Goal: Communication & Community: Answer question/provide support

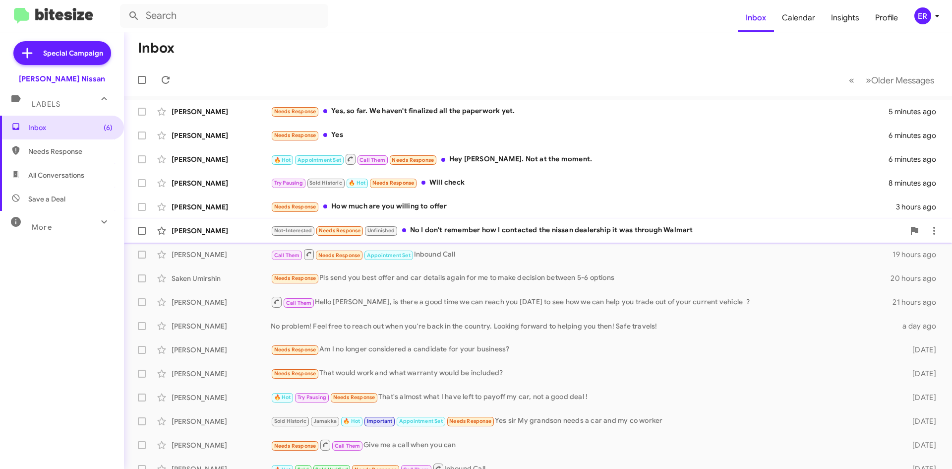
click at [497, 237] on div "Ryan Rayyan Not-Interested Needs Response Unfinished No I don't remember how I …" at bounding box center [538, 231] width 812 height 20
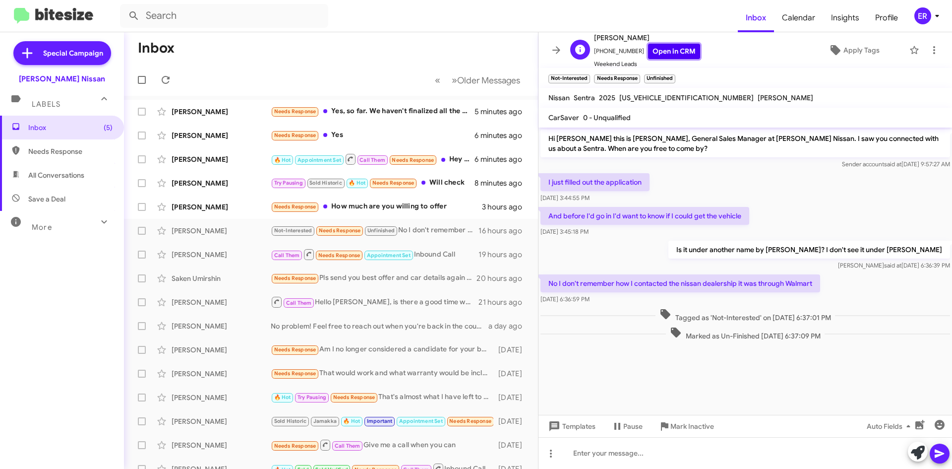
click at [662, 55] on link "Open in CRM" at bounding box center [674, 51] width 52 height 15
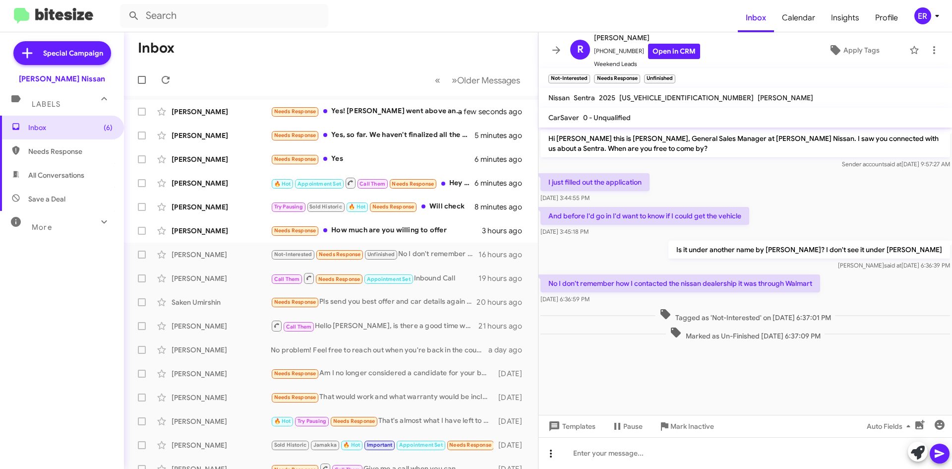
click at [551, 462] on button at bounding box center [551, 453] width 20 height 20
click at [571, 437] on button "note" at bounding box center [572, 428] width 62 height 24
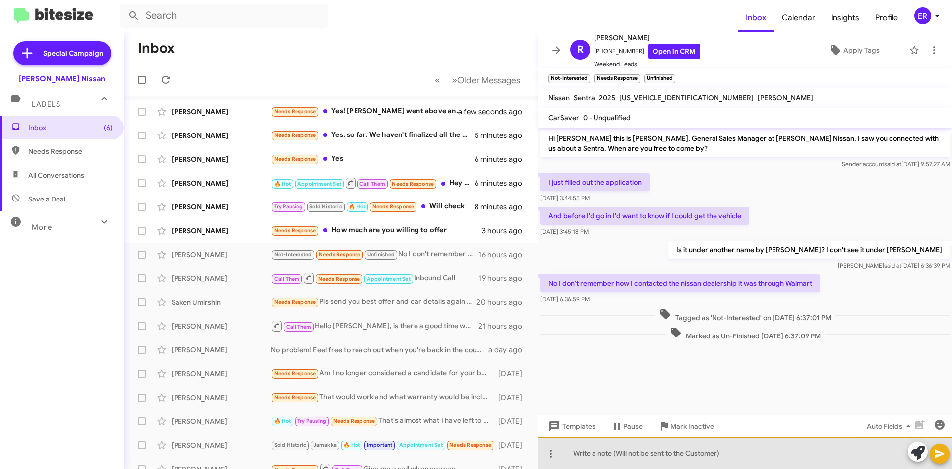
click at [590, 457] on div at bounding box center [746, 453] width 414 height 32
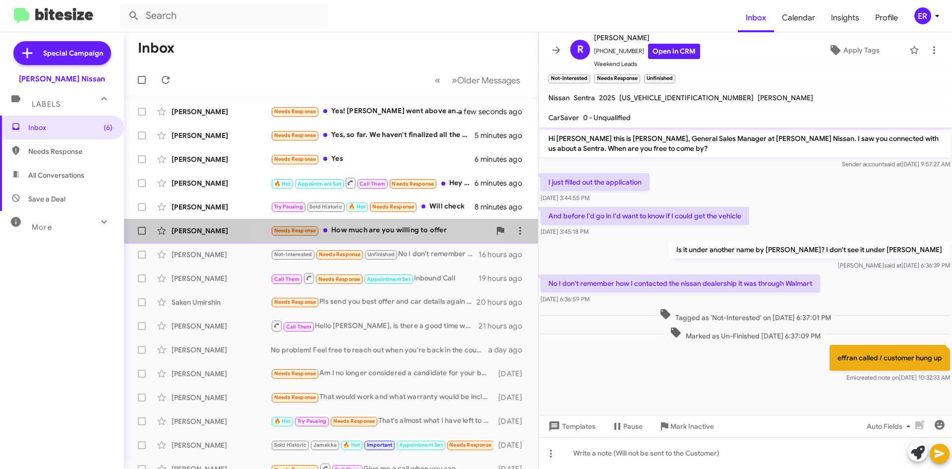
click at [380, 237] on div "Farah Bryant Needs Response How much are you willing to offer 3 hours ago" at bounding box center [331, 231] width 398 height 20
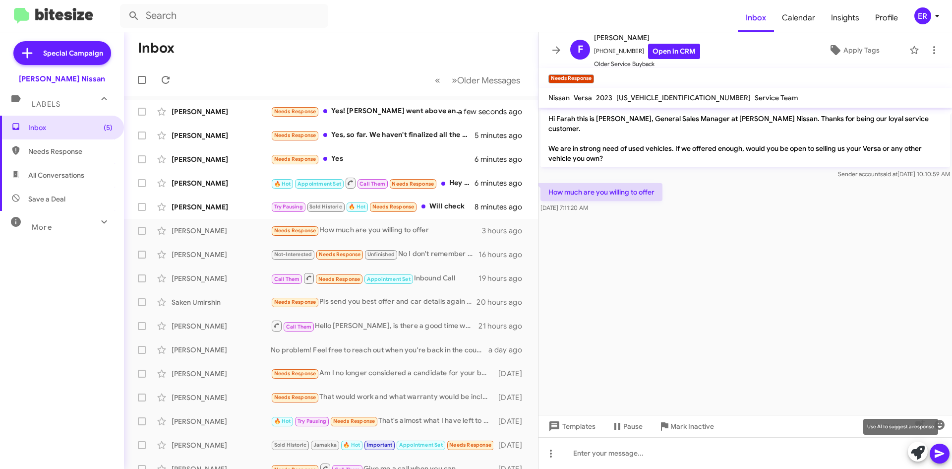
click at [919, 454] on icon at bounding box center [918, 452] width 14 height 14
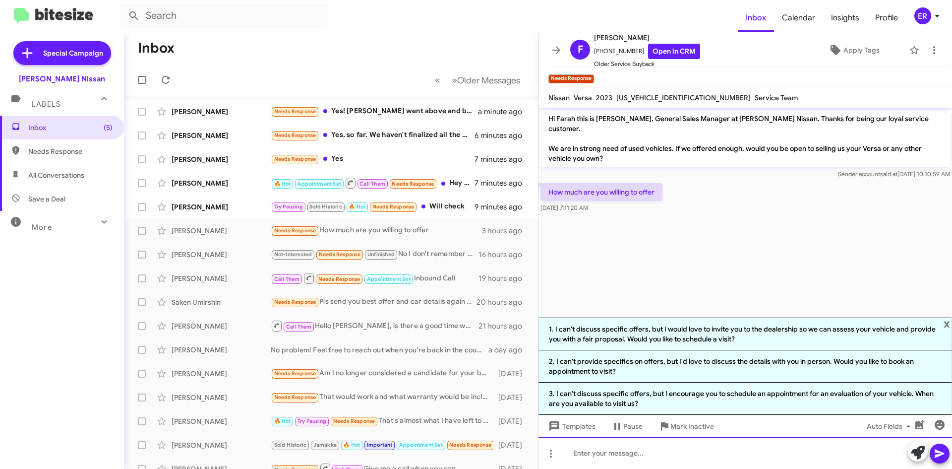
click at [642, 451] on div at bounding box center [746, 453] width 414 height 32
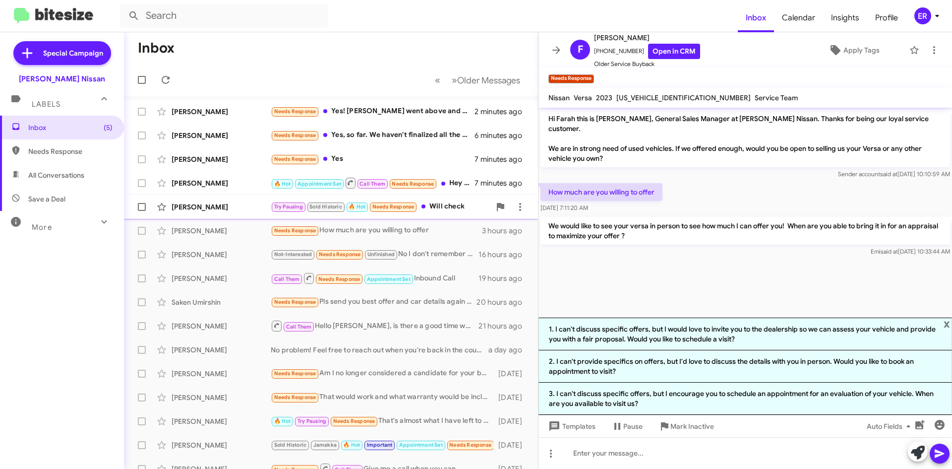
click at [203, 211] on div "[PERSON_NAME]" at bounding box center [221, 207] width 99 height 10
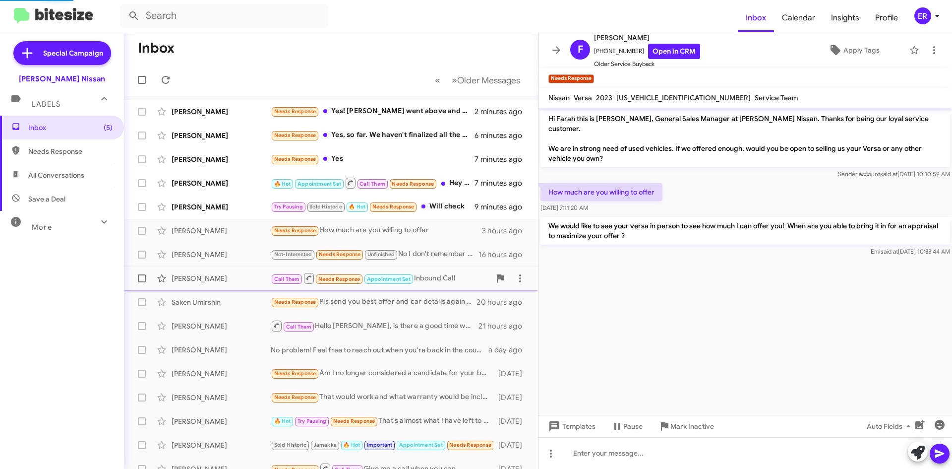
scroll to position [565, 0]
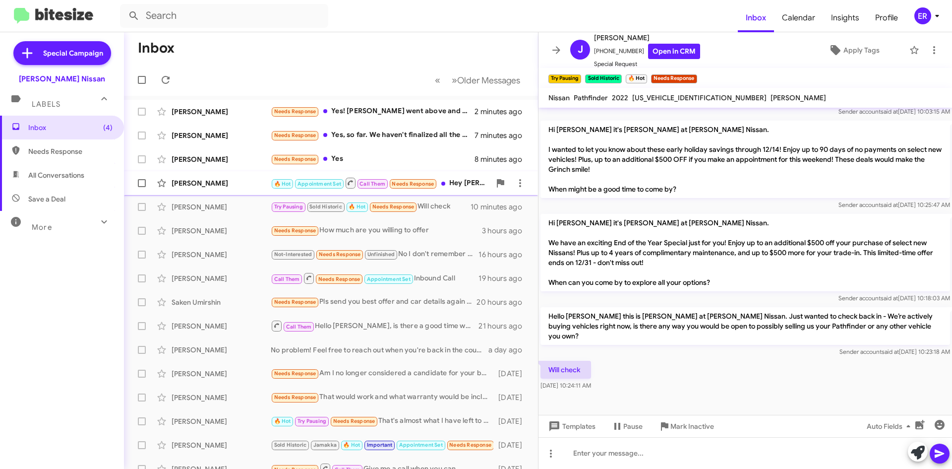
click at [212, 190] on div "Suleiman Wadsworth 🔥 Hot Appointment Set Call Them Needs Response Hey Shawn. No…" at bounding box center [331, 183] width 398 height 20
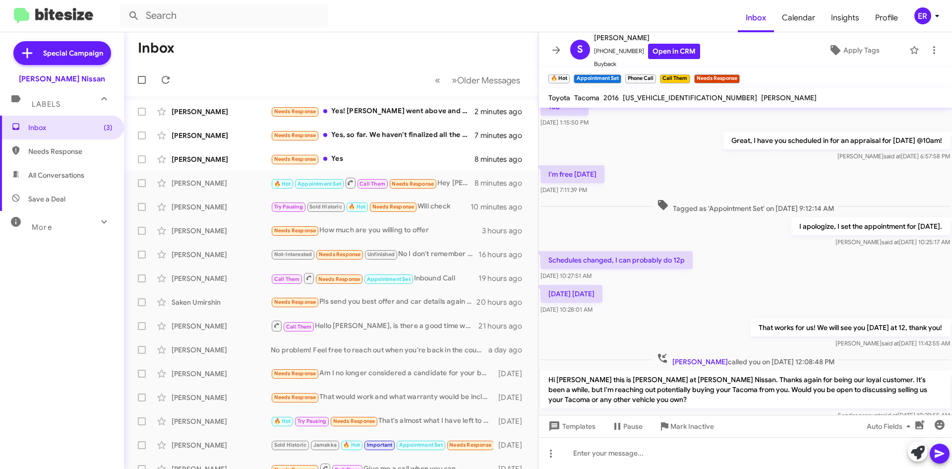
scroll to position [430, 0]
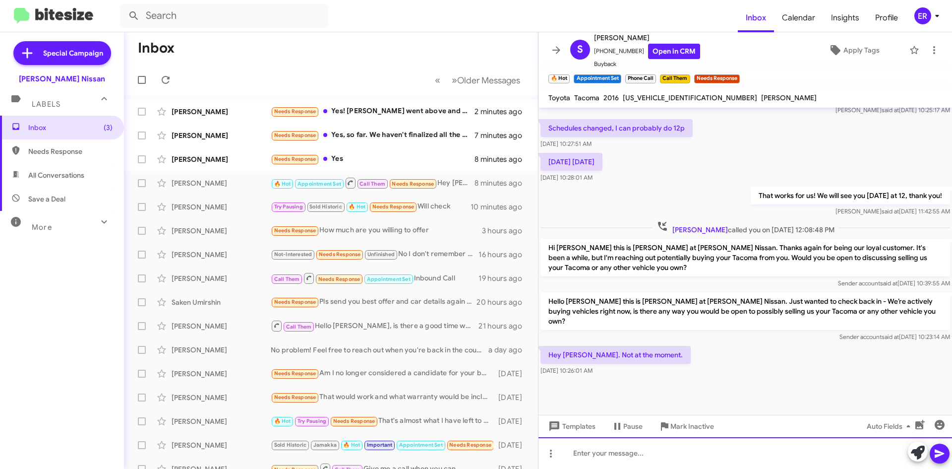
click at [652, 456] on div at bounding box center [746, 453] width 414 height 32
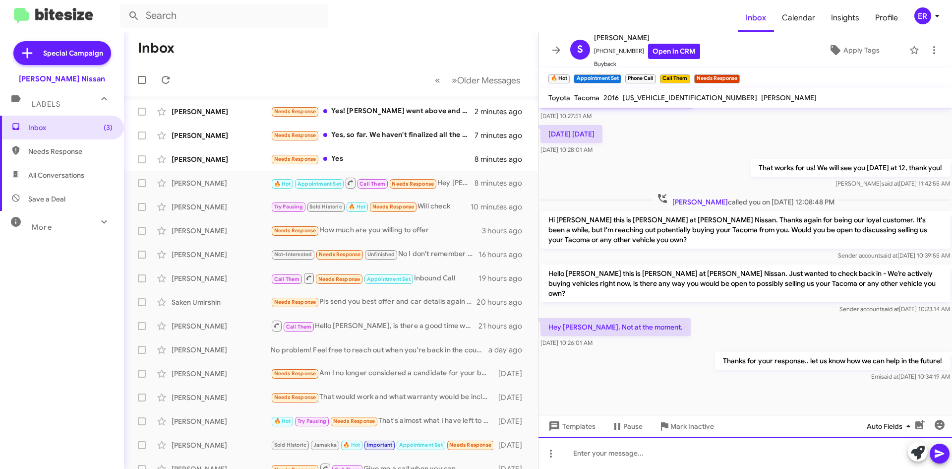
scroll to position [466, 0]
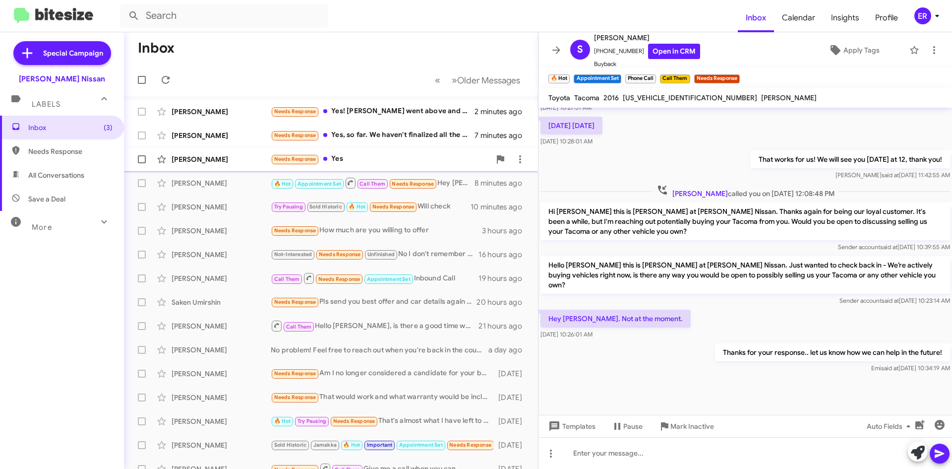
click at [405, 164] on div "Needs Response Yes" at bounding box center [381, 158] width 220 height 11
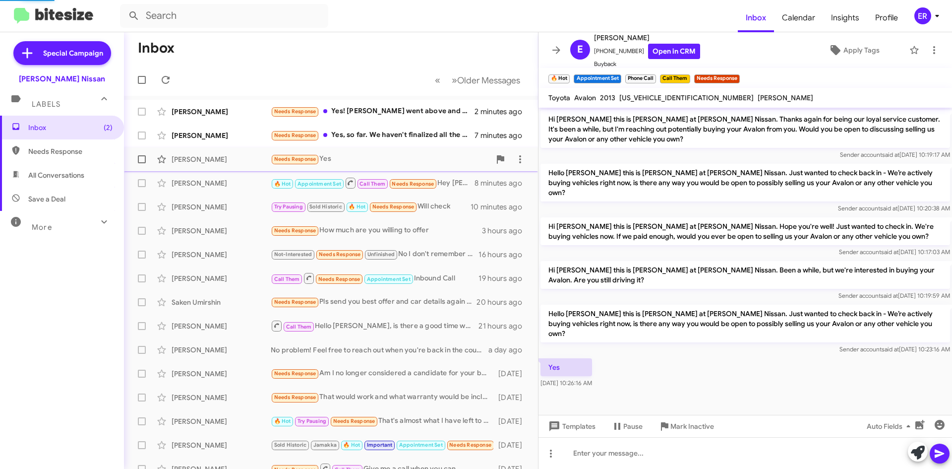
scroll to position [154, 0]
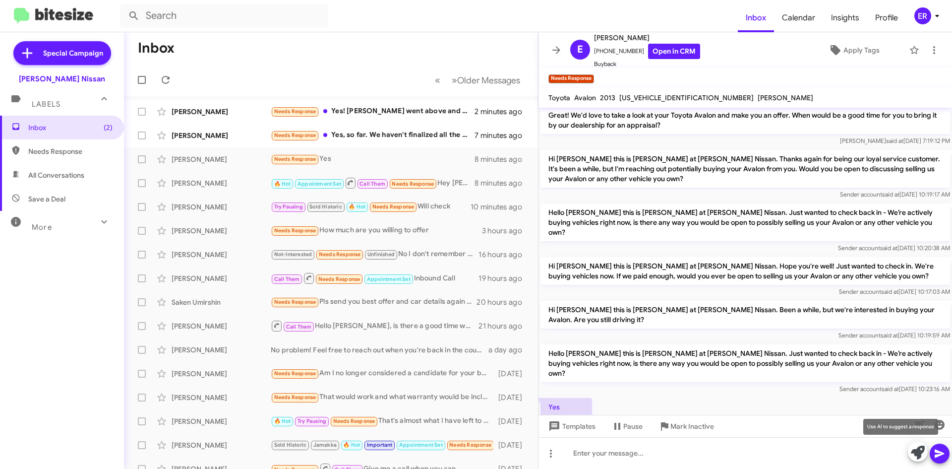
click at [913, 444] on span at bounding box center [918, 452] width 14 height 22
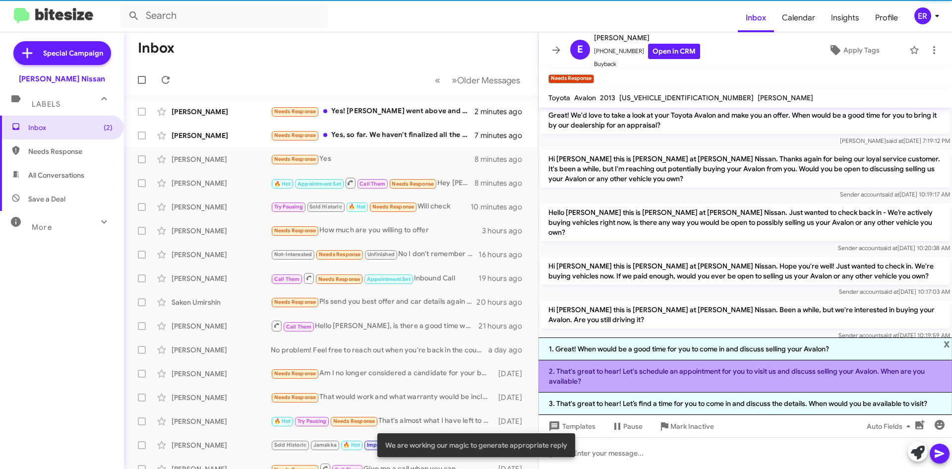
scroll to position [232, 0]
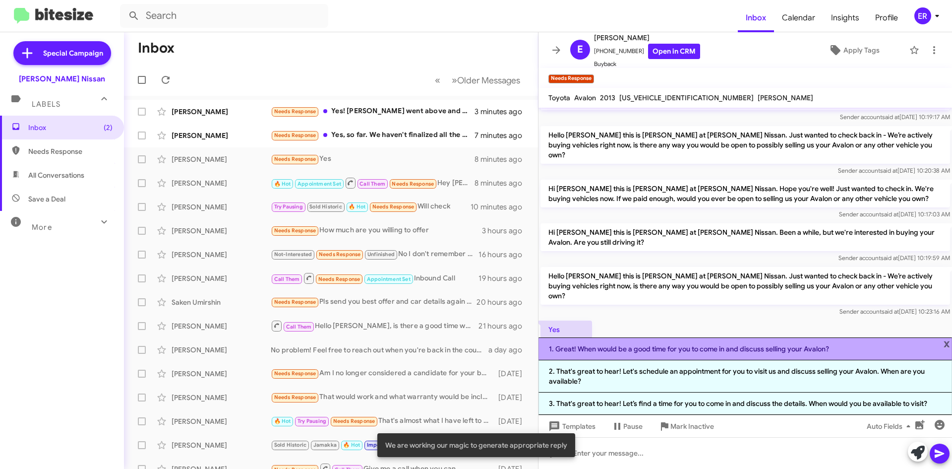
click at [659, 354] on li "1. Great! When would be a good time for you to come in and discuss selling your…" at bounding box center [746, 348] width 414 height 23
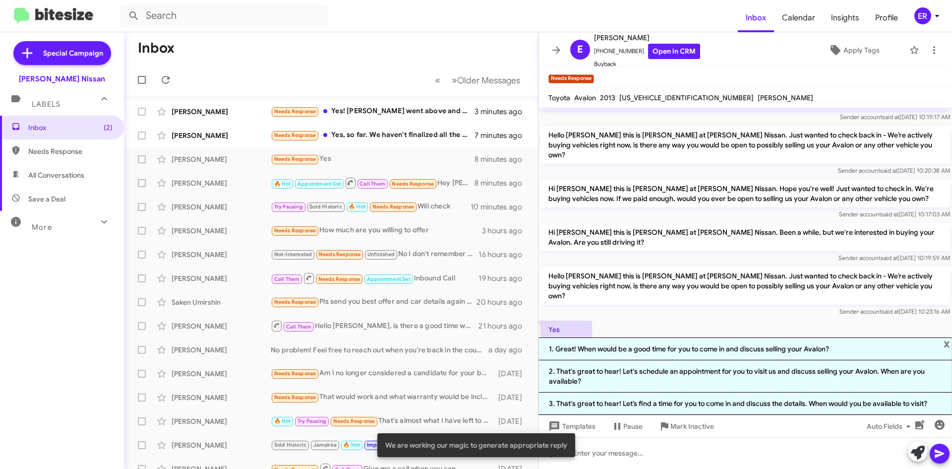
scroll to position [154, 0]
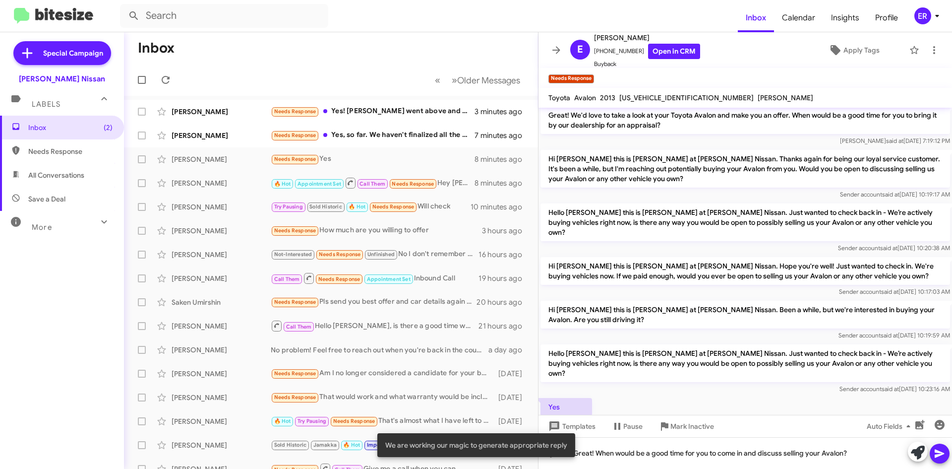
click at [942, 457] on icon at bounding box center [940, 453] width 12 height 12
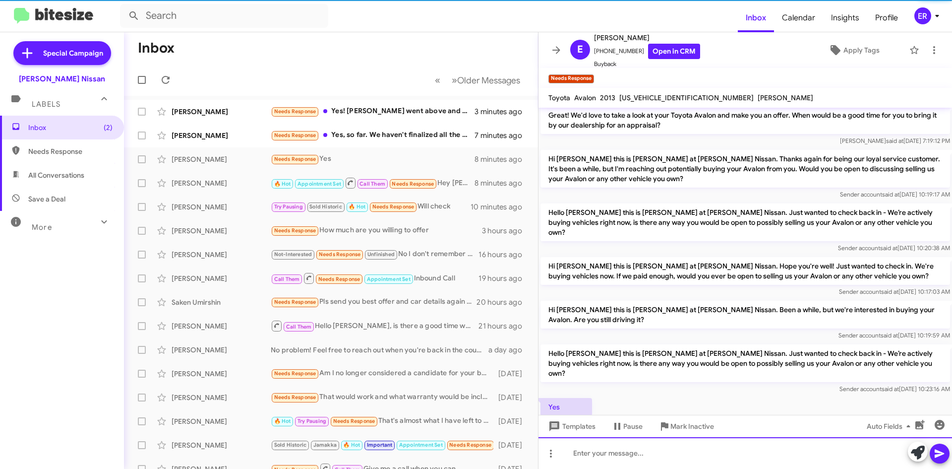
scroll to position [0, 0]
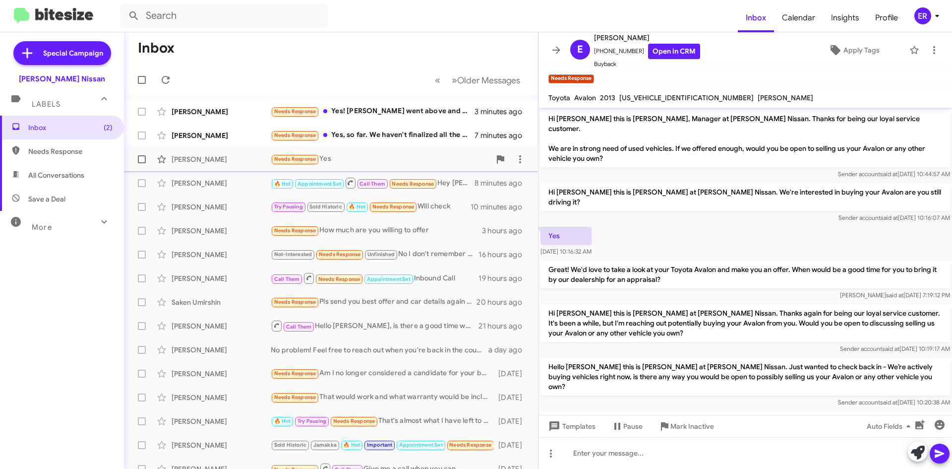
click at [345, 157] on div "Needs Response Yes" at bounding box center [381, 158] width 220 height 11
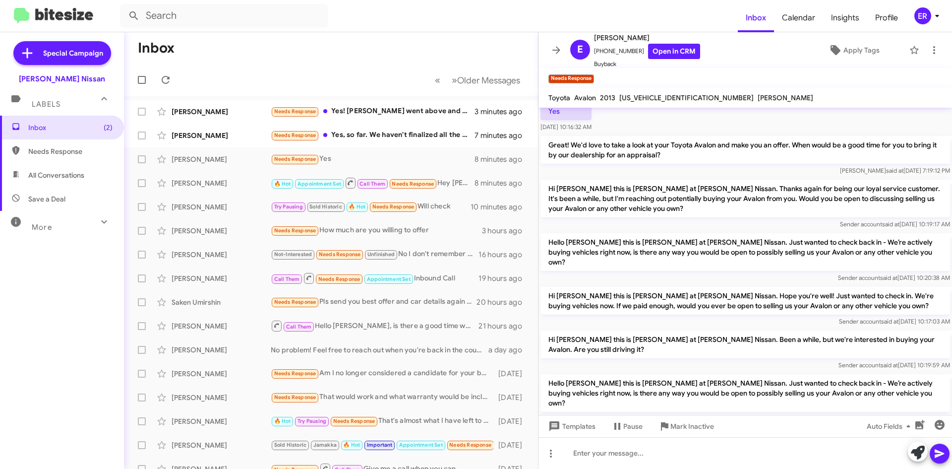
scroll to position [190, 0]
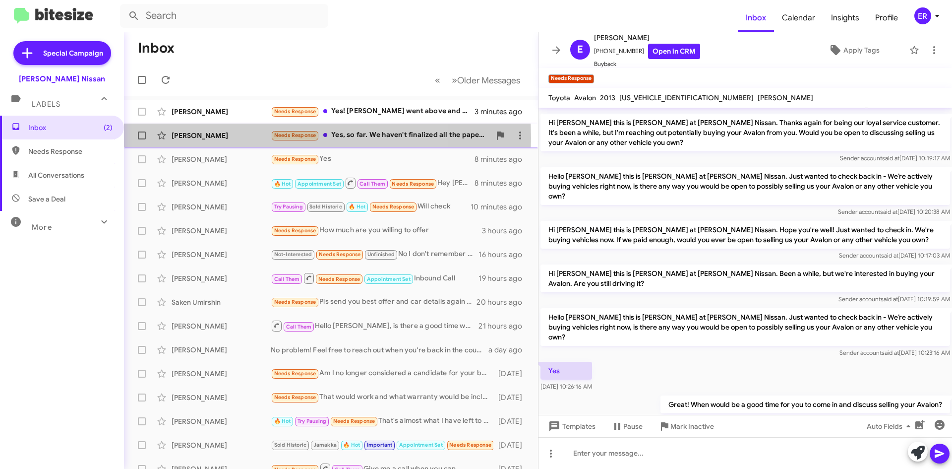
click at [238, 138] on div "[PERSON_NAME]" at bounding box center [221, 135] width 99 height 10
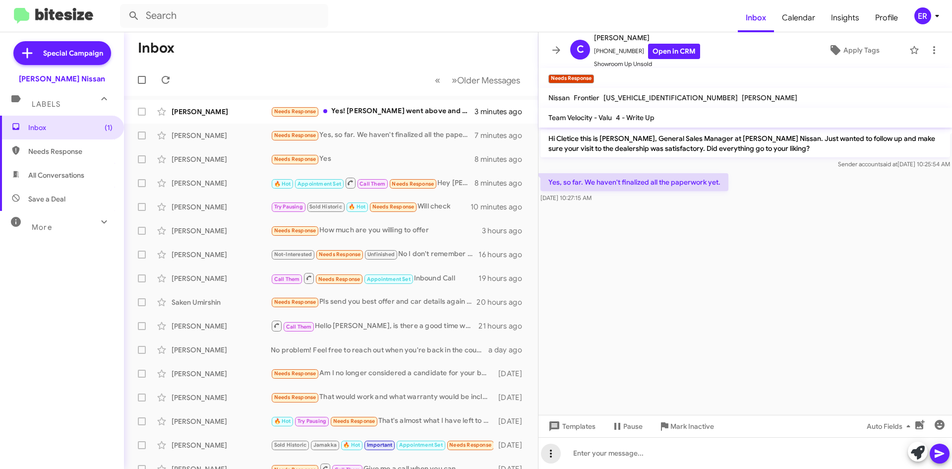
click at [549, 461] on button at bounding box center [551, 453] width 20 height 20
click at [573, 435] on button "note" at bounding box center [572, 428] width 62 height 24
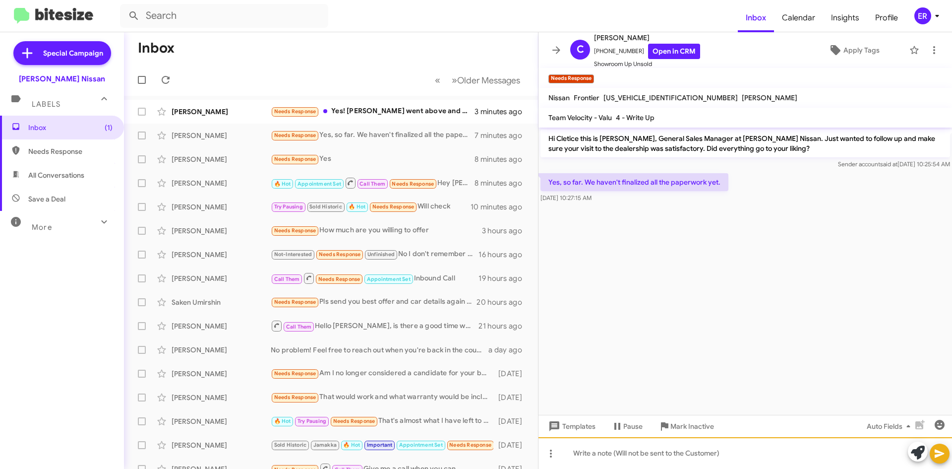
click at [585, 453] on div at bounding box center [746, 453] width 414 height 32
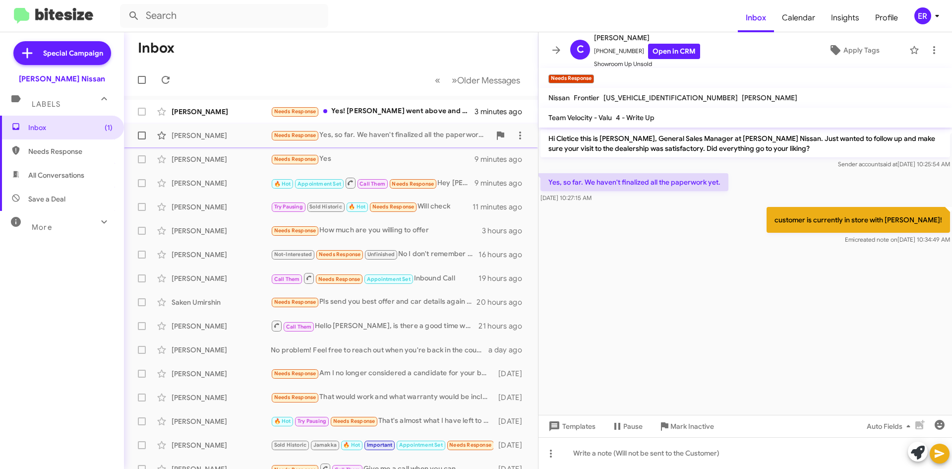
click at [362, 144] on div "Cletice Ray Needs Response Yes, so far. We haven't finalized all the paperwork …" at bounding box center [331, 135] width 398 height 20
click at [361, 115] on div "Needs Response Yes! Mr.Sands went above and beyond! I recommend him to many" at bounding box center [381, 111] width 220 height 11
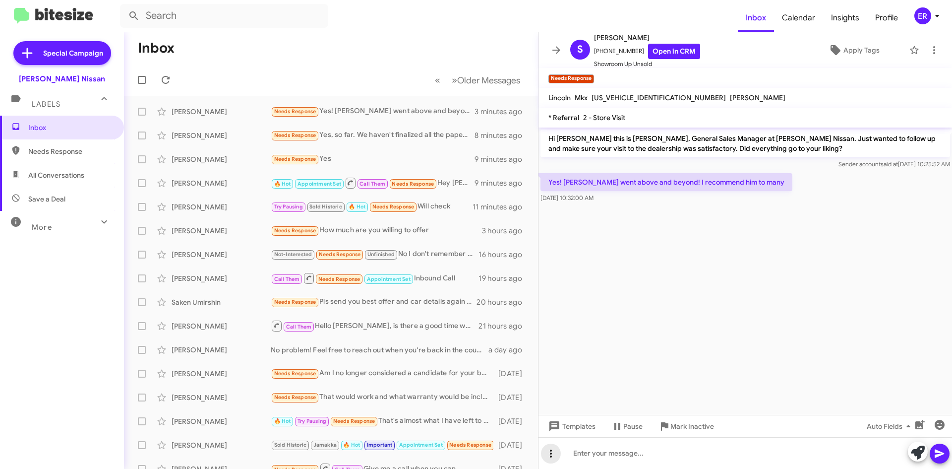
click at [547, 449] on icon at bounding box center [551, 453] width 12 height 12
click at [571, 434] on button "note" at bounding box center [572, 428] width 62 height 24
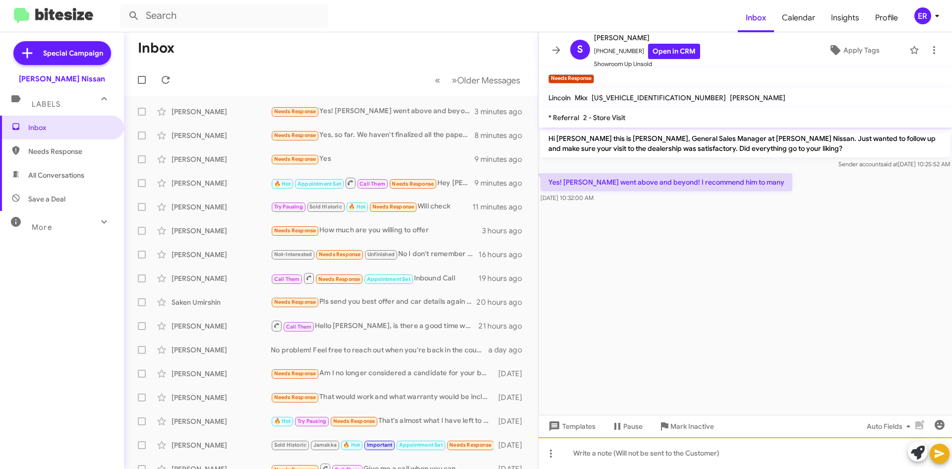
click at [597, 450] on div at bounding box center [746, 453] width 414 height 32
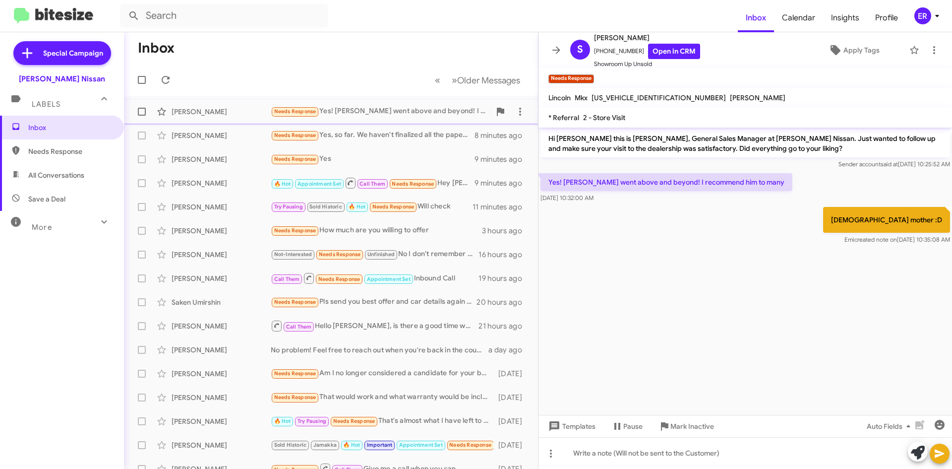
click at [396, 114] on div "Needs Response Yes! Mr.Sands went above and beyond! I recommend him to many" at bounding box center [381, 111] width 220 height 11
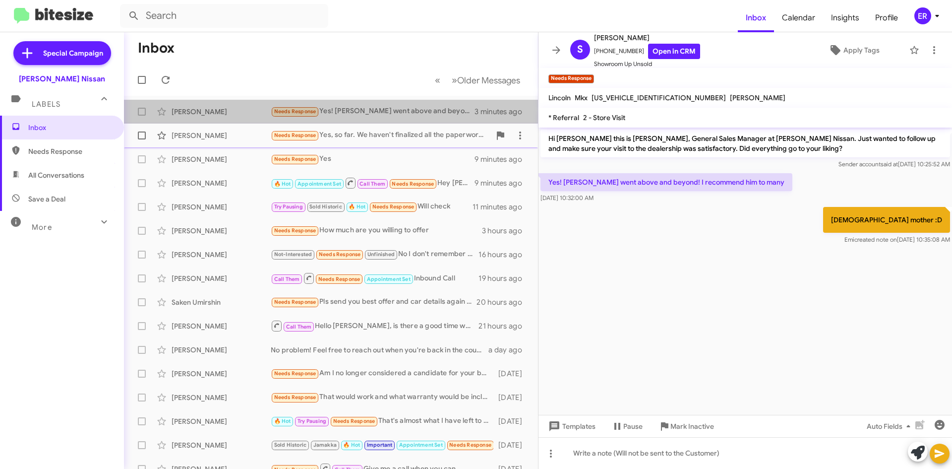
click at [384, 137] on div "Needs Response Yes, so far. We haven't finalized all the paperwork yet." at bounding box center [381, 134] width 220 height 11
